Goal: Information Seeking & Learning: Understand process/instructions

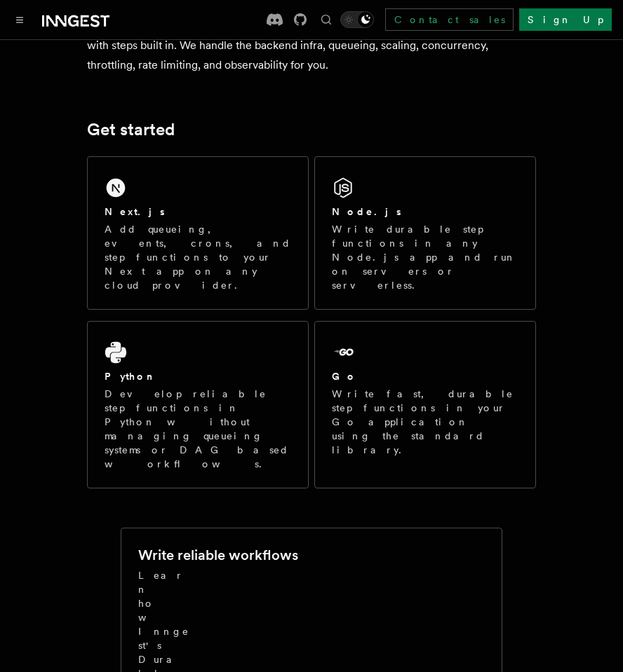
scroll to position [170, 0]
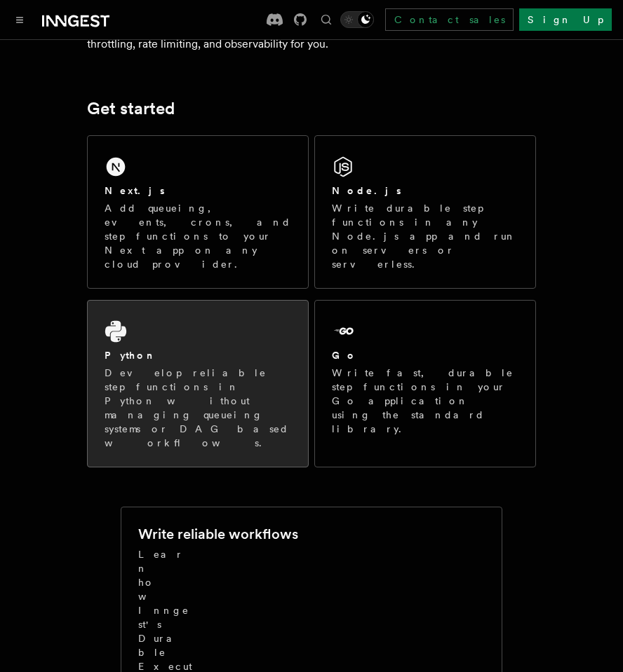
click at [170, 366] on p "Develop reliable step functions in Python without managing queueing systems or …" at bounding box center [197, 408] width 187 height 84
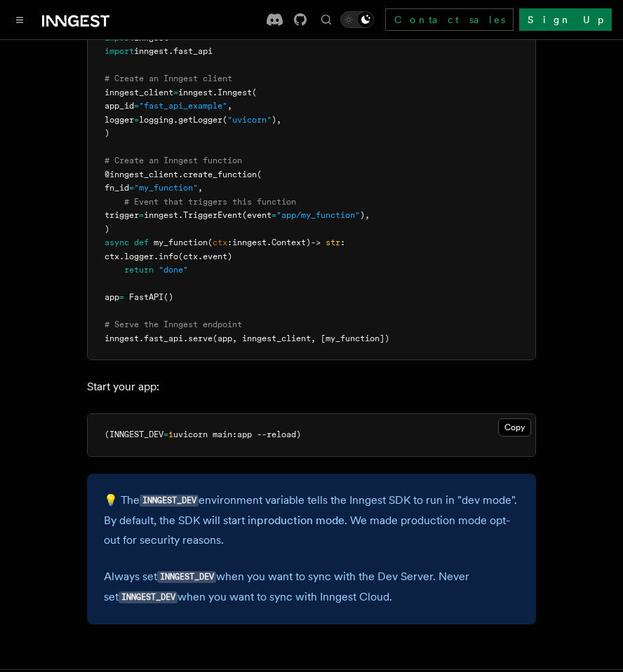
scroll to position [1088, 0]
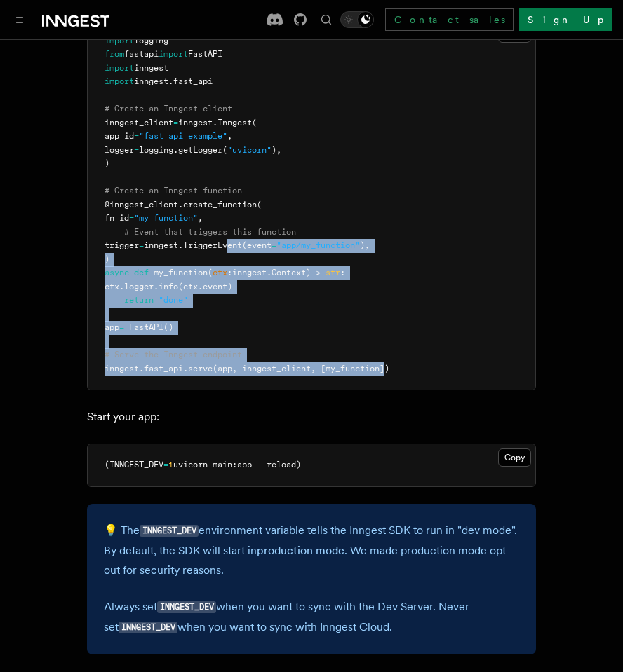
drag, startPoint x: 250, startPoint y: 222, endPoint x: 411, endPoint y: 355, distance: 209.2
click at [407, 353] on pre "import logging from fastapi import FastAPI import inngest import inngest . fast…" at bounding box center [311, 205] width 447 height 370
click at [411, 355] on pre "import logging from fastapi import FastAPI import inngest import inngest . fast…" at bounding box center [311, 205] width 447 height 370
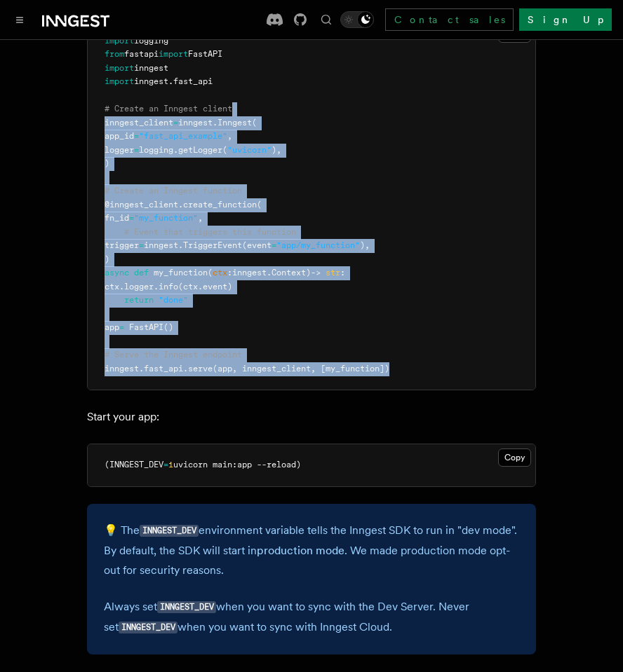
drag, startPoint x: 413, startPoint y: 355, endPoint x: 282, endPoint y: 91, distance: 295.1
click at [282, 91] on pre "import logging from fastapi import FastAPI import inngest import inngest . fast…" at bounding box center [311, 205] width 447 height 370
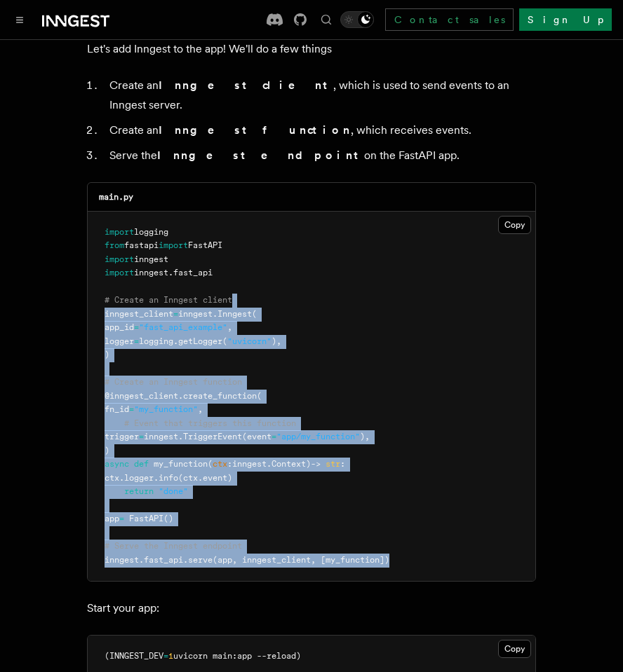
scroll to position [841, 0]
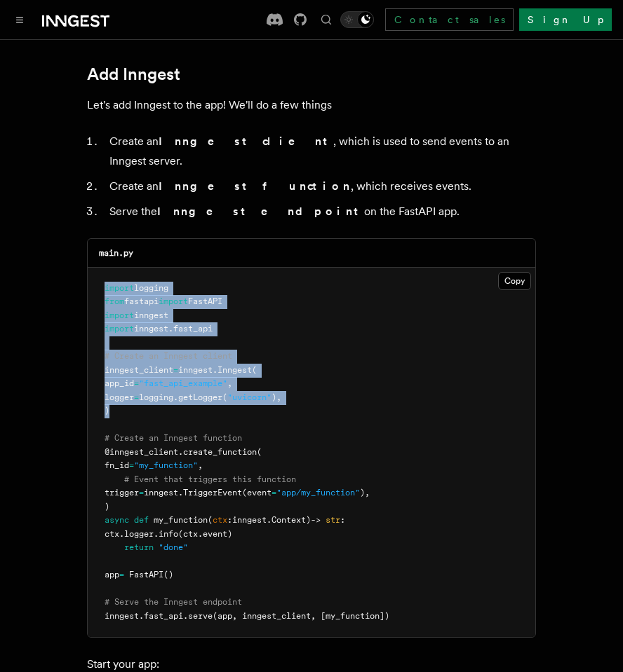
drag, startPoint x: 117, startPoint y: 256, endPoint x: 269, endPoint y: 388, distance: 201.3
click at [269, 388] on pre "import logging from fastapi import FastAPI import inngest import inngest . fast…" at bounding box center [311, 453] width 447 height 370
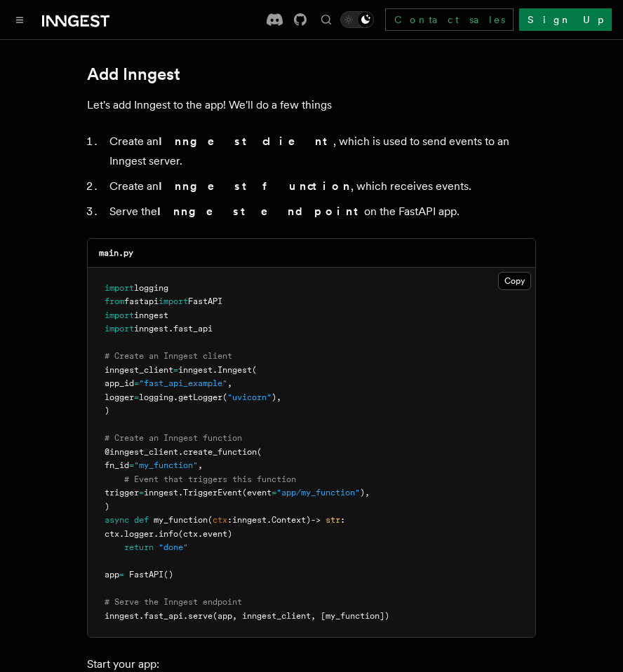
click at [23, 7] on div "Documentation Examples AgentKit Search... ⌘K Contact sales Sign Up" at bounding box center [311, 19] width 623 height 39
click at [22, 15] on button "Toggle navigation" at bounding box center [19, 19] width 17 height 17
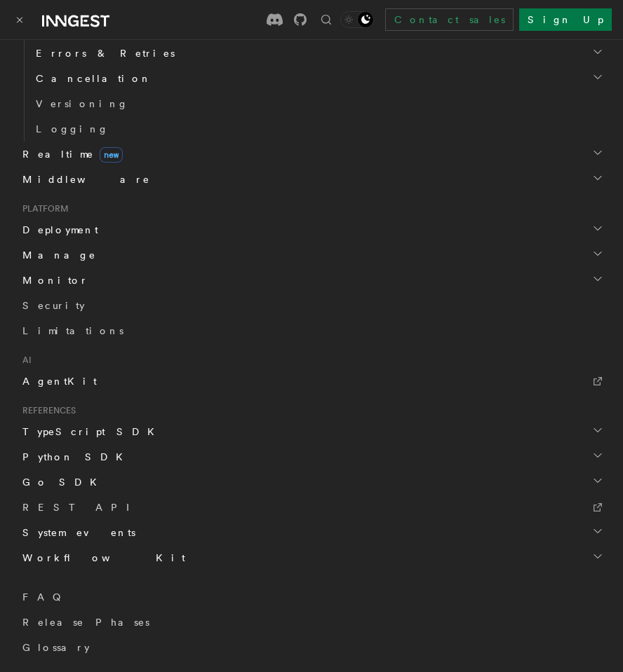
scroll to position [247, 0]
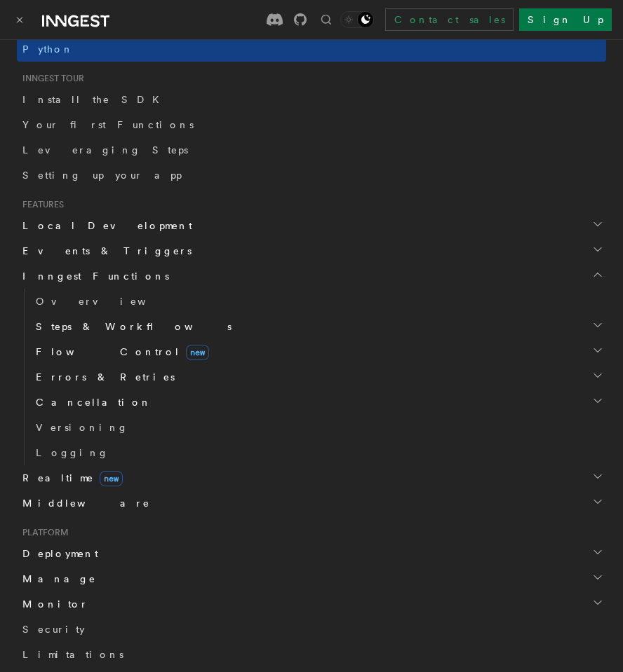
click at [599, 275] on icon "button" at bounding box center [597, 274] width 11 height 11
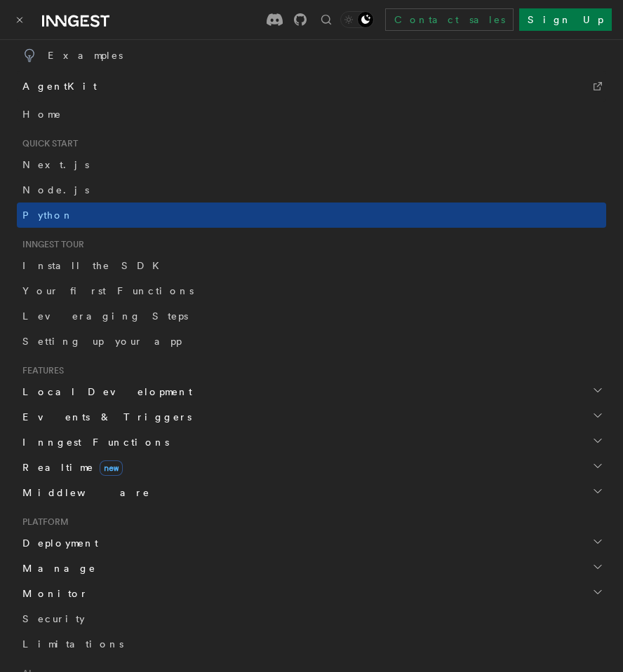
scroll to position [0, 0]
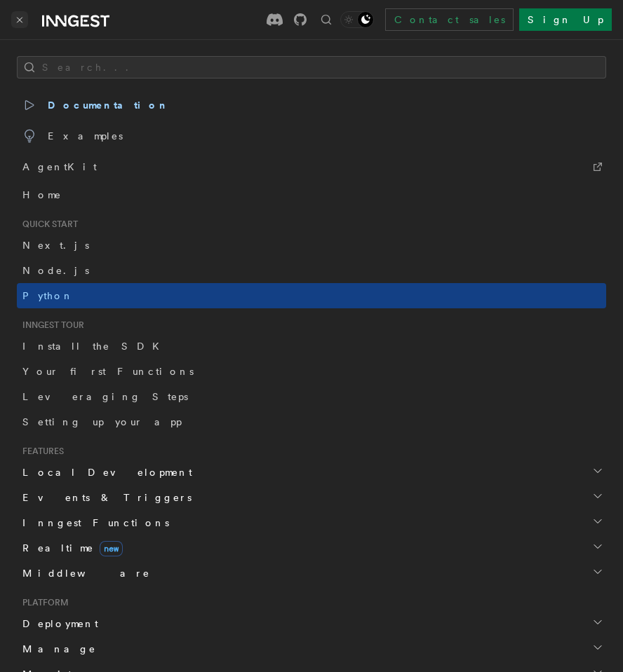
click at [17, 18] on icon "Toggle navigation" at bounding box center [19, 20] width 7 height 6
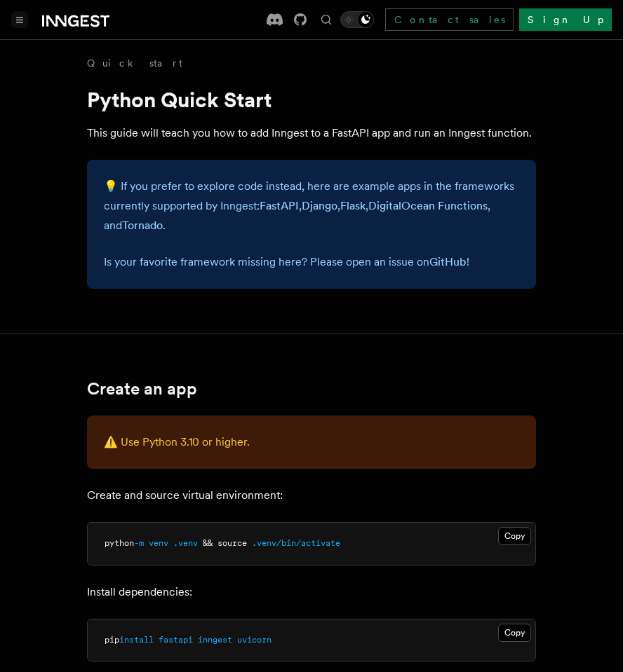
click at [16, 23] on button "Toggle navigation" at bounding box center [19, 19] width 17 height 17
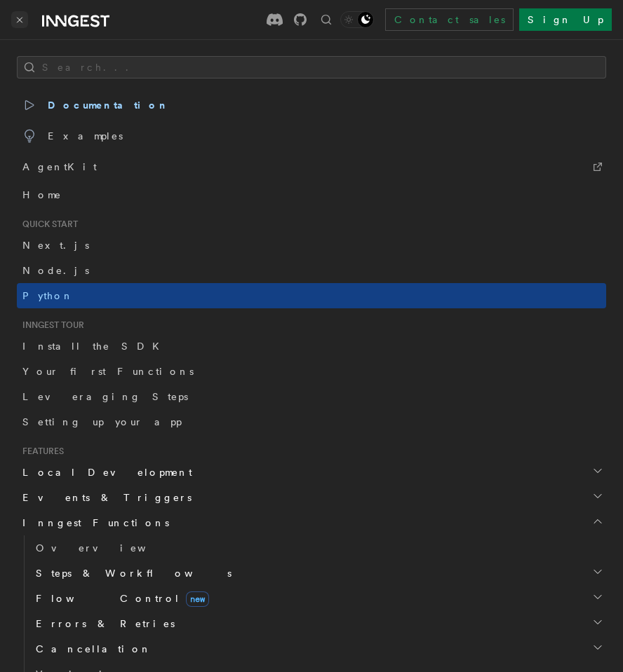
click at [20, 18] on icon "Toggle navigation" at bounding box center [20, 20] width 5 height 5
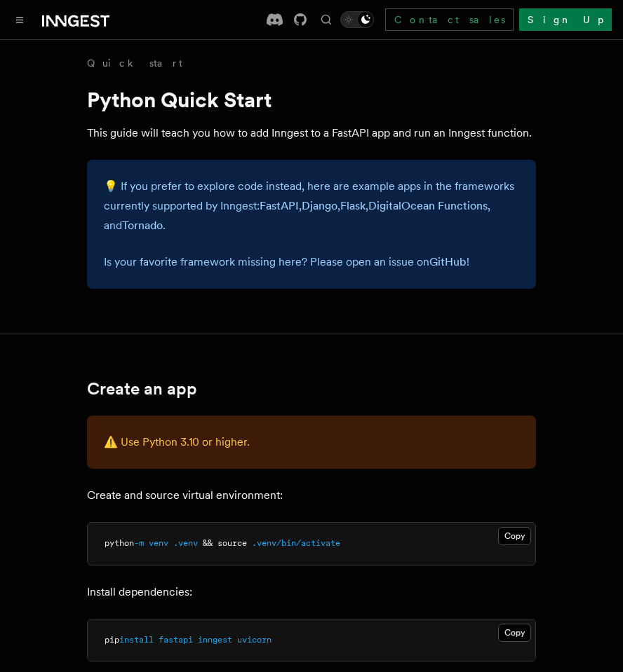
click at [20, 18] on icon "Toggle navigation" at bounding box center [19, 20] width 7 height 6
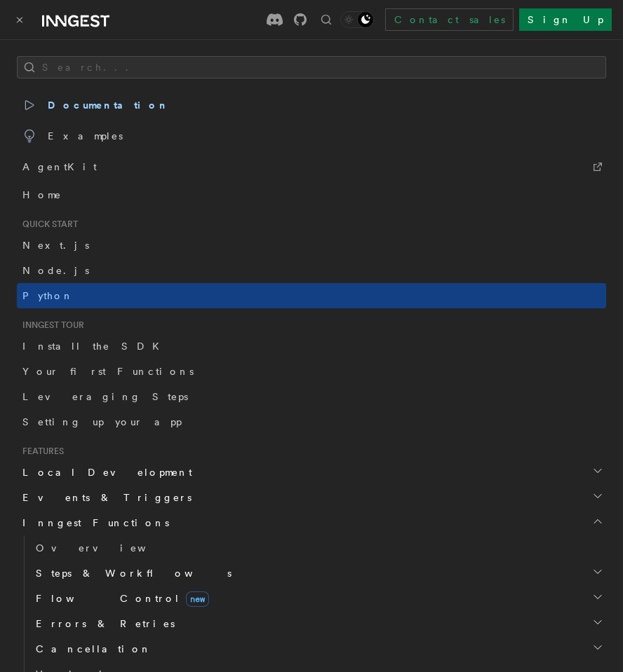
click at [20, 18] on icon "Toggle navigation" at bounding box center [20, 20] width 5 height 5
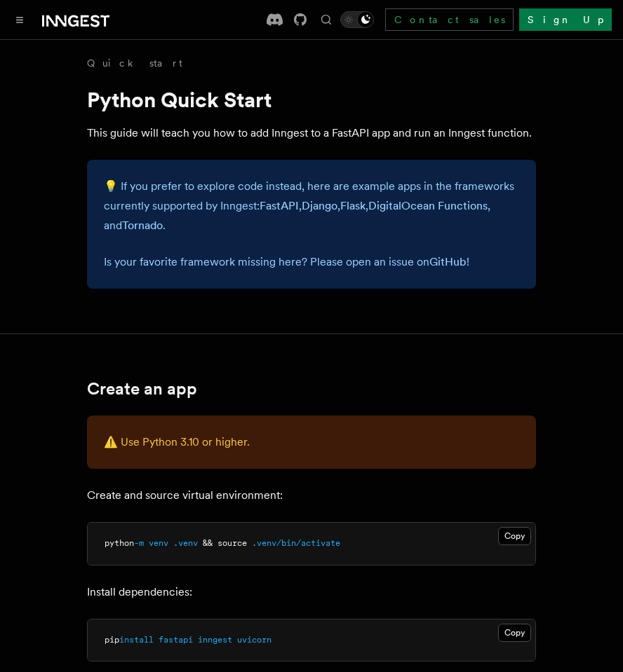
click at [20, 18] on icon "Toggle navigation" at bounding box center [19, 20] width 7 height 6
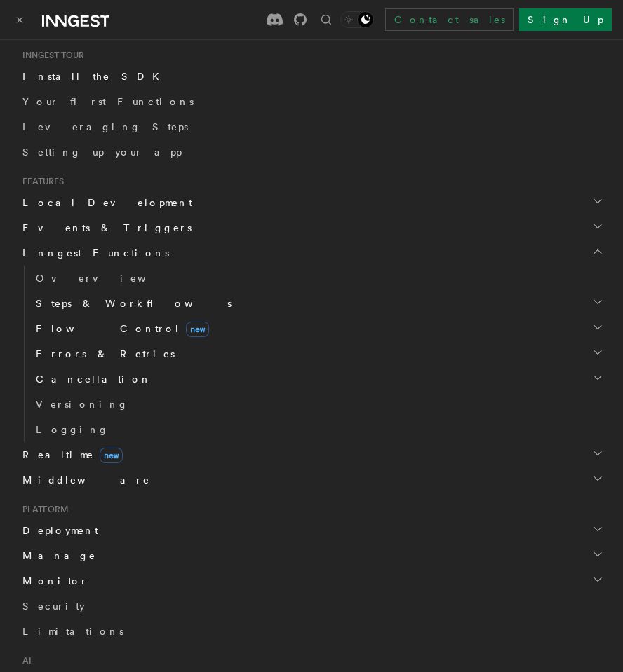
scroll to position [201, 0]
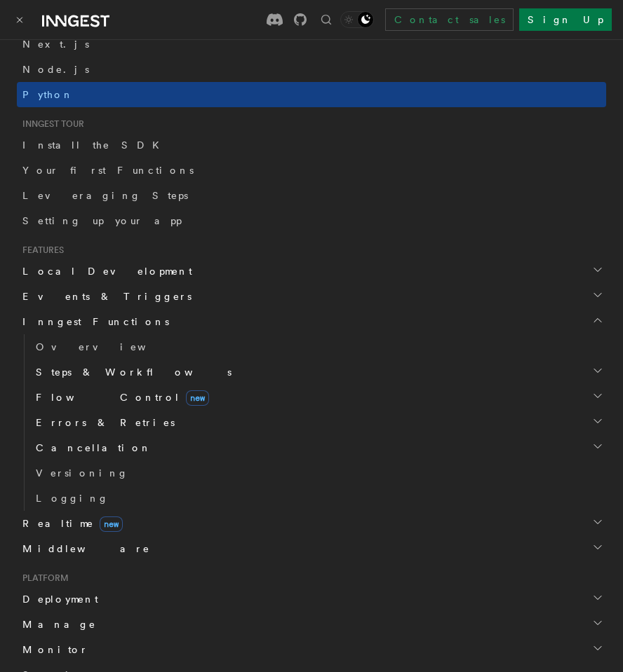
click at [587, 316] on h2 "Inngest Functions" at bounding box center [311, 321] width 589 height 25
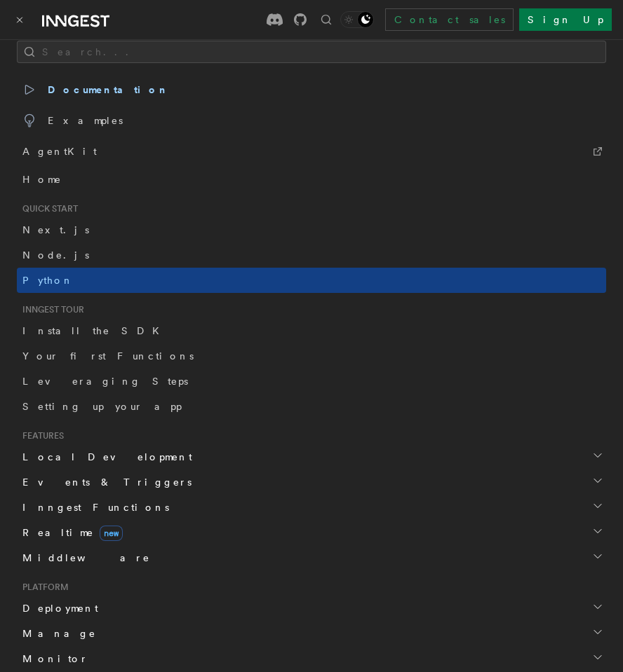
scroll to position [0, 0]
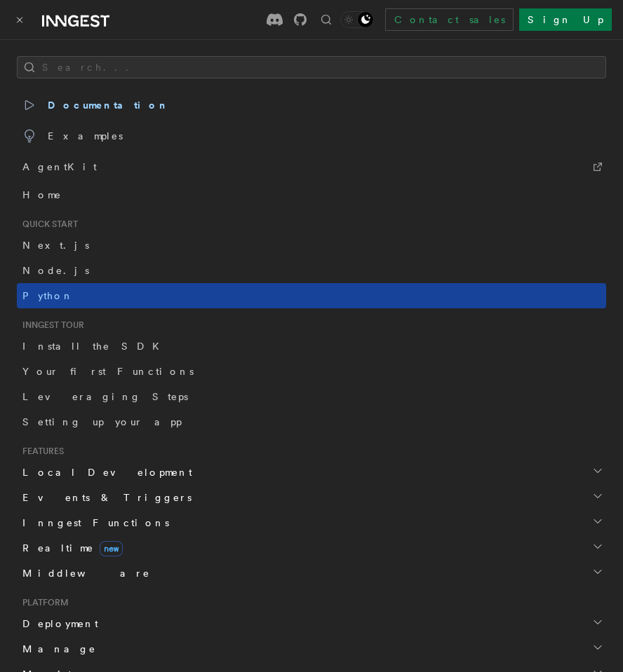
click at [39, 291] on span "Python" at bounding box center [47, 295] width 51 height 11
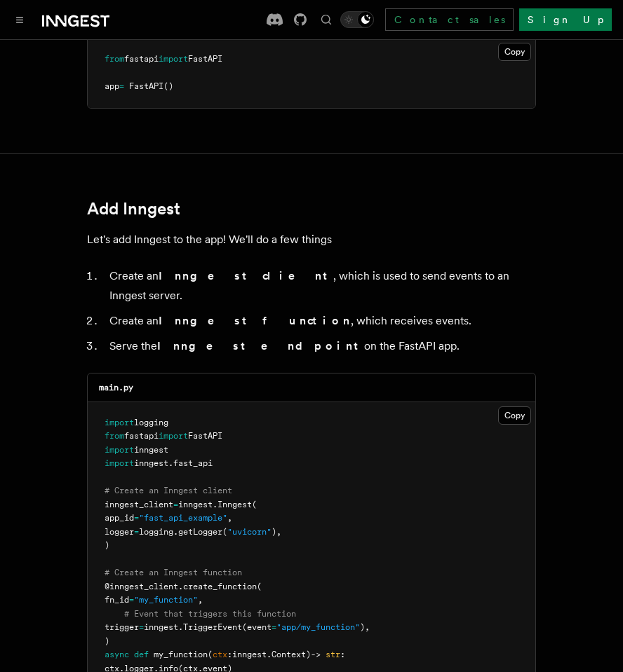
scroll to position [954, 0]
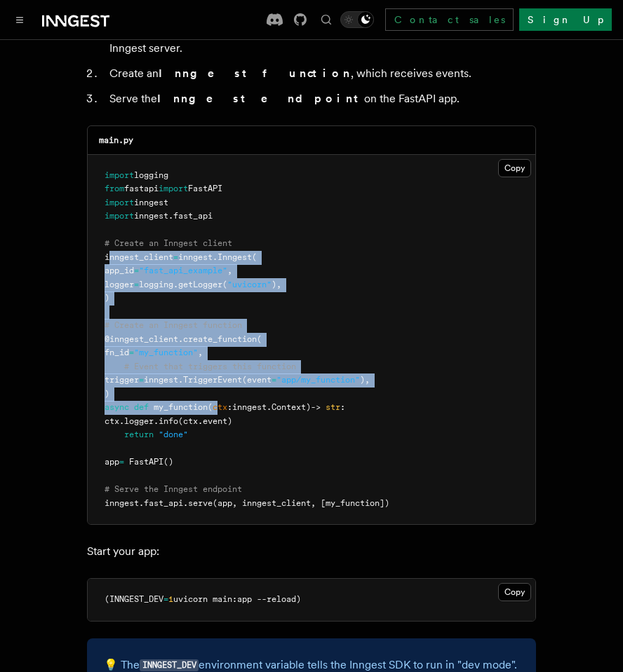
drag, startPoint x: 110, startPoint y: 243, endPoint x: 220, endPoint y: 383, distance: 178.3
click at [220, 383] on code "import logging from fastapi import FastAPI import inngest import inngest . fast…" at bounding box center [246, 339] width 285 height 338
click at [220, 402] on span "ctx" at bounding box center [219, 407] width 15 height 10
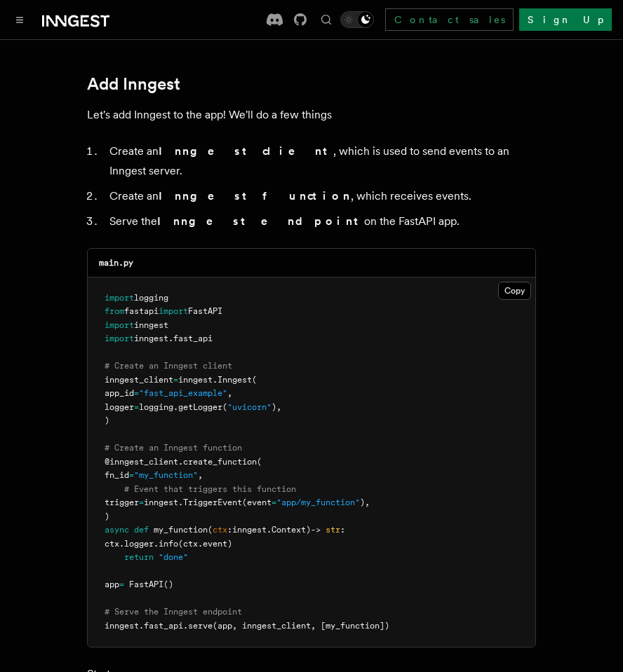
scroll to position [825, 0]
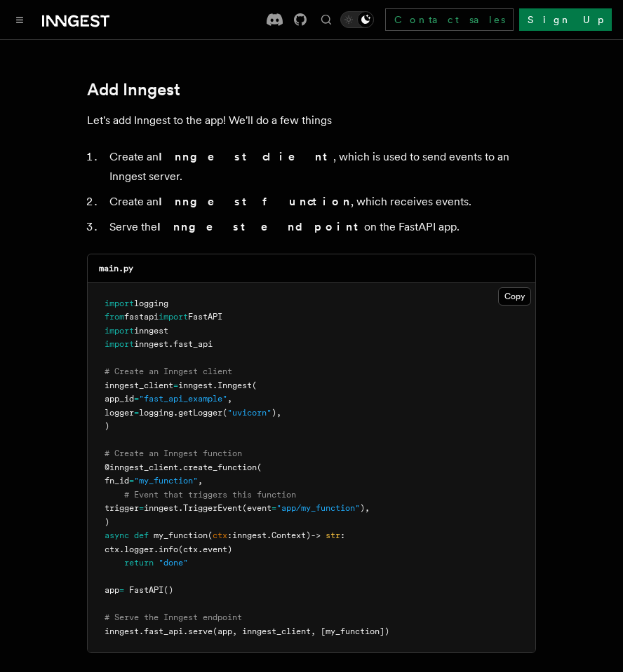
drag, startPoint x: 353, startPoint y: 211, endPoint x: 102, endPoint y: 154, distance: 258.2
click at [102, 154] on ol "Create an Inngest client , which is used to send events to an Inngest server. C…" at bounding box center [311, 192] width 449 height 90
click at [105, 154] on li "Create an Inngest client , which is used to send events to an Inngest server." at bounding box center [320, 166] width 430 height 39
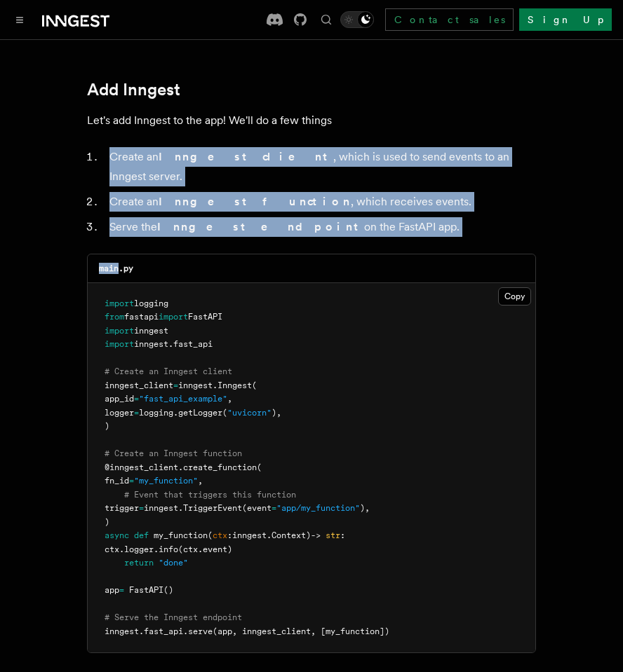
drag, startPoint x: 102, startPoint y: 154, endPoint x: 423, endPoint y: 218, distance: 327.5
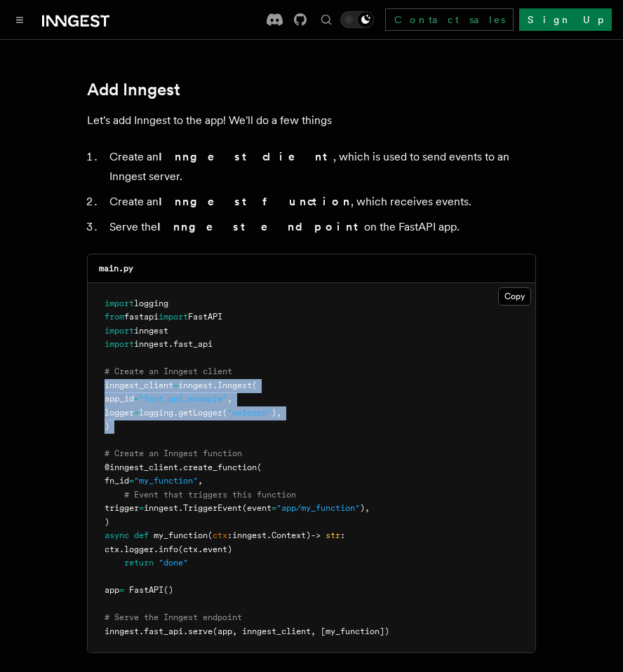
drag, startPoint x: 197, startPoint y: 420, endPoint x: 102, endPoint y: 362, distance: 111.1
click at [102, 362] on pre "import logging from fastapi import FastAPI import inngest import inngest . fast…" at bounding box center [311, 468] width 447 height 370
drag, startPoint x: 102, startPoint y: 362, endPoint x: 129, endPoint y: 418, distance: 62.1
click at [129, 418] on pre "import logging from fastapi import FastAPI import inngest import inngest . fast…" at bounding box center [311, 468] width 447 height 370
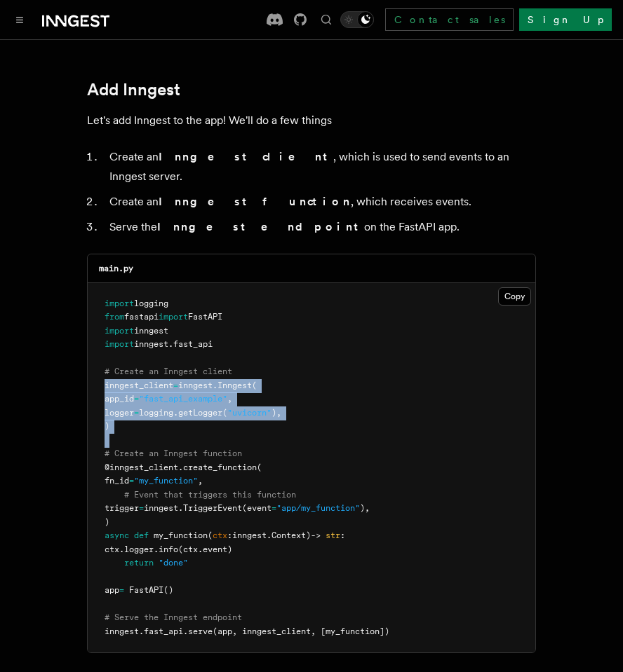
click at [129, 418] on pre "import logging from fastapi import FastAPI import inngest import inngest . fast…" at bounding box center [311, 468] width 447 height 370
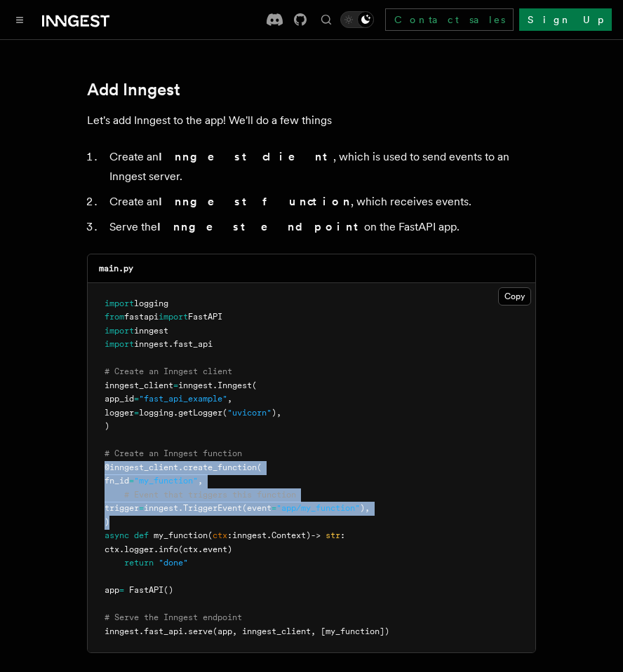
drag, startPoint x: 104, startPoint y: 445, endPoint x: 142, endPoint y: 500, distance: 66.5
click at [142, 500] on pre "import logging from fastapi import FastAPI import inngest import inngest . fast…" at bounding box center [311, 468] width 447 height 370
drag, startPoint x: 142, startPoint y: 500, endPoint x: 100, endPoint y: 434, distance: 78.2
click at [100, 434] on pre "import logging from fastapi import FastAPI import inngest import inngest . fast…" at bounding box center [311, 468] width 447 height 370
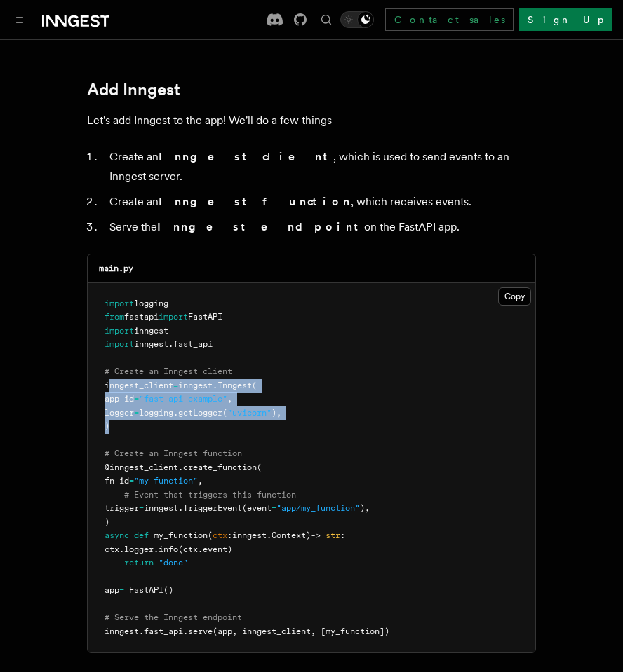
drag, startPoint x: 117, startPoint y: 413, endPoint x: 109, endPoint y: 363, distance: 50.5
click at [109, 363] on pre "import logging from fastapi import FastAPI import inngest import inngest . fast…" at bounding box center [311, 468] width 447 height 370
click at [109, 381] on span "inngest_client" at bounding box center [138, 386] width 69 height 10
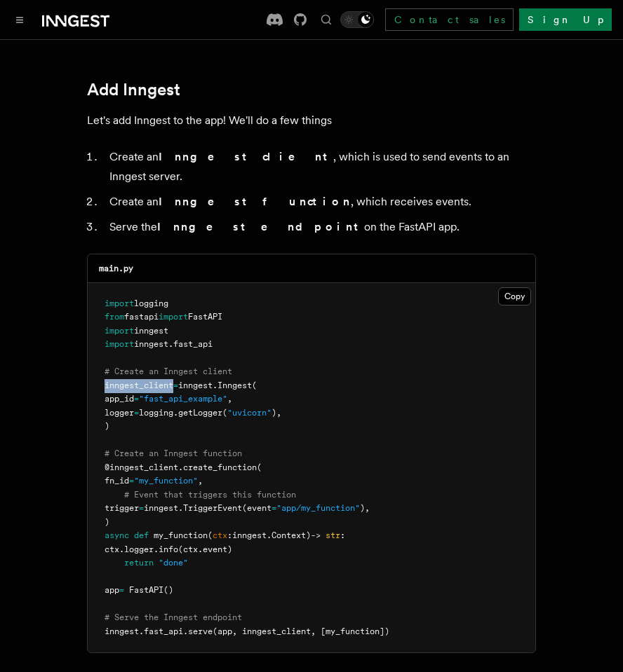
click at [109, 381] on span "inngest_client" at bounding box center [138, 386] width 69 height 10
